Goal: Navigation & Orientation: Find specific page/section

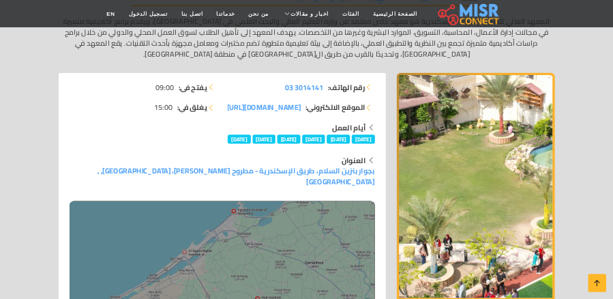
scroll to position [218, 0]
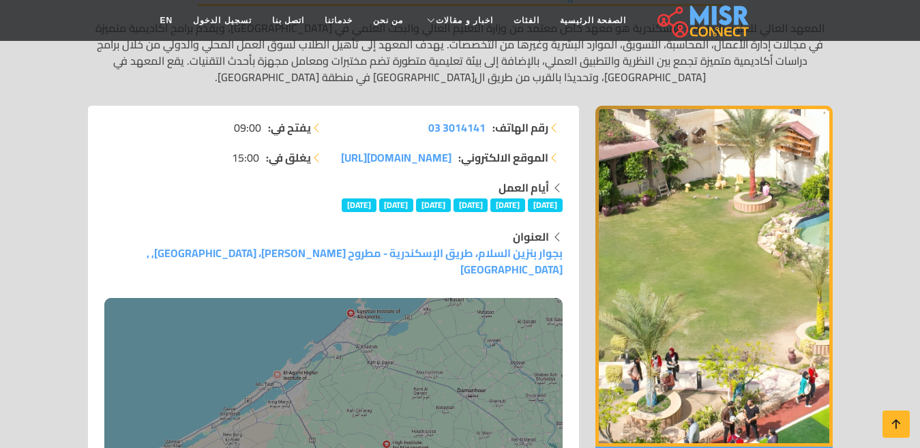
click at [724, 348] on img "1 / 1" at bounding box center [713, 276] width 237 height 341
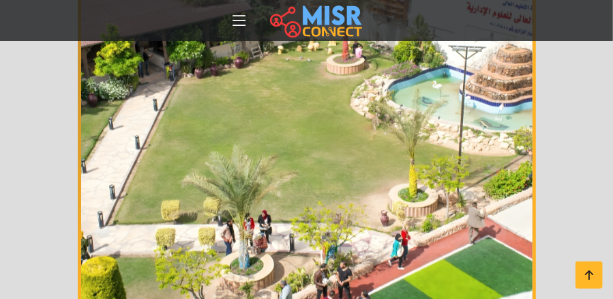
scroll to position [491, 0]
